Goal: Browse casually: Explore the website without a specific task or goal

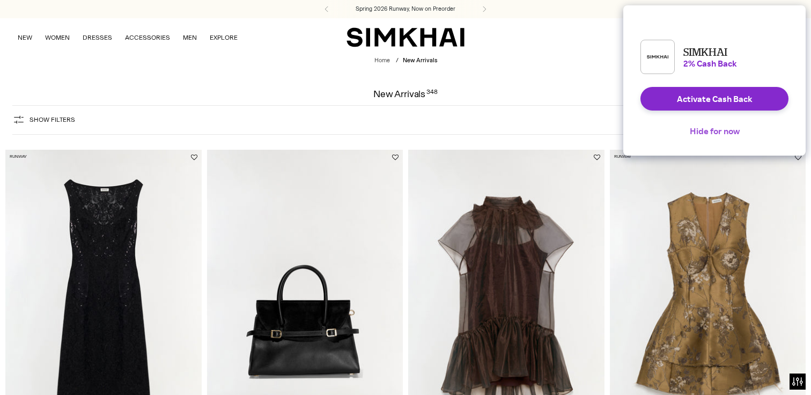
click at [720, 143] on button "Hide for now" at bounding box center [714, 131] width 67 height 24
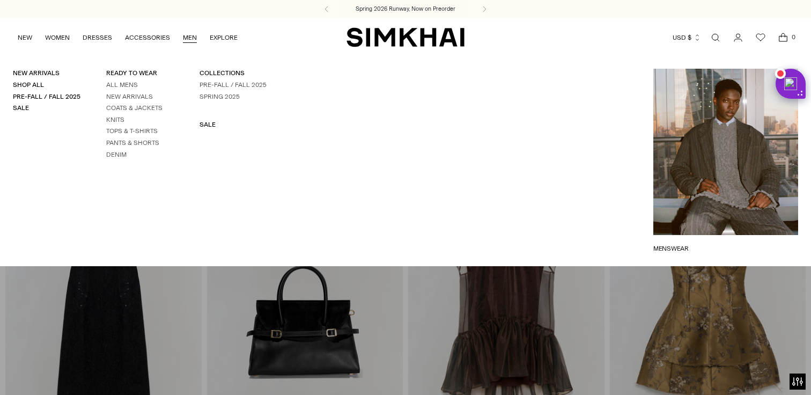
click at [135, 112] on li "Coats & Jackets" at bounding box center [140, 107] width 68 height 9
click at [135, 104] on link "Coats & Jackets" at bounding box center [134, 108] width 56 height 8
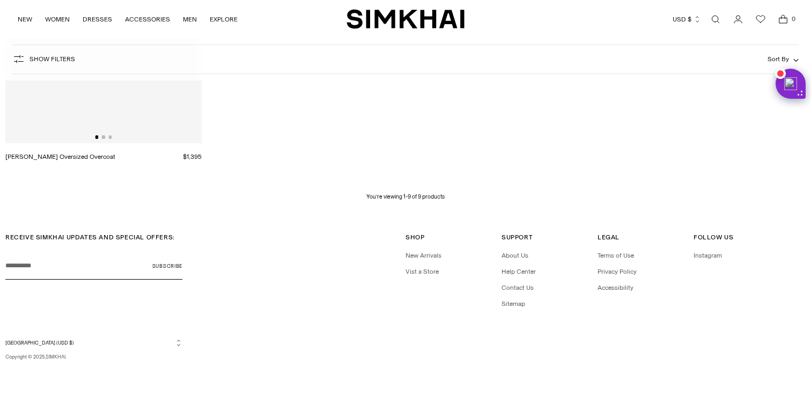
scroll to position [604, 0]
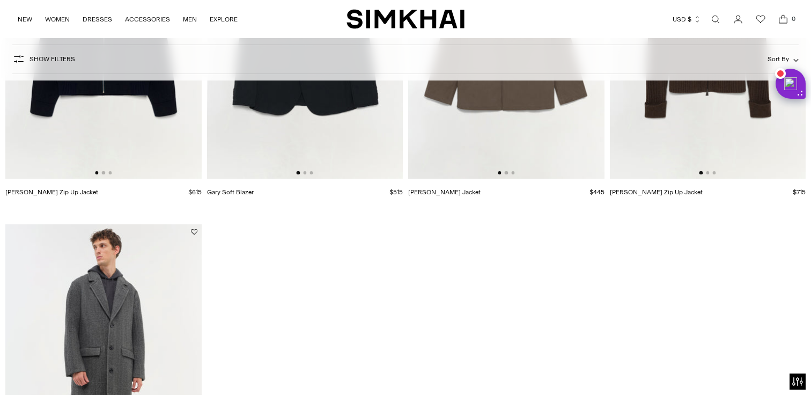
click at [493, 110] on img at bounding box center [506, 32] width 196 height 294
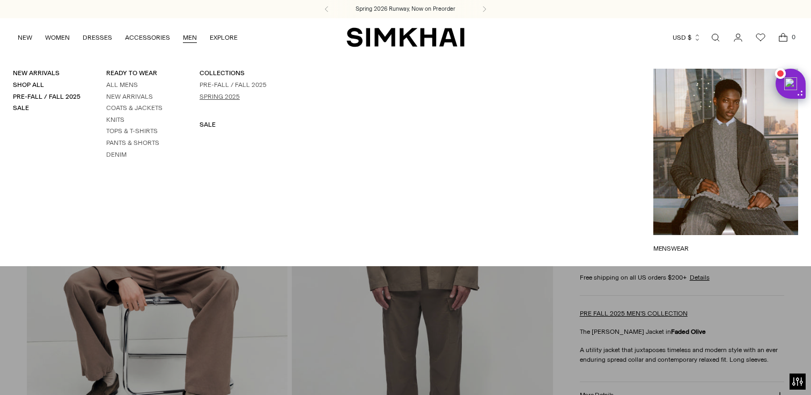
click at [217, 94] on link "Spring 2025" at bounding box center [219, 97] width 40 height 8
